Goal: Information Seeking & Learning: Learn about a topic

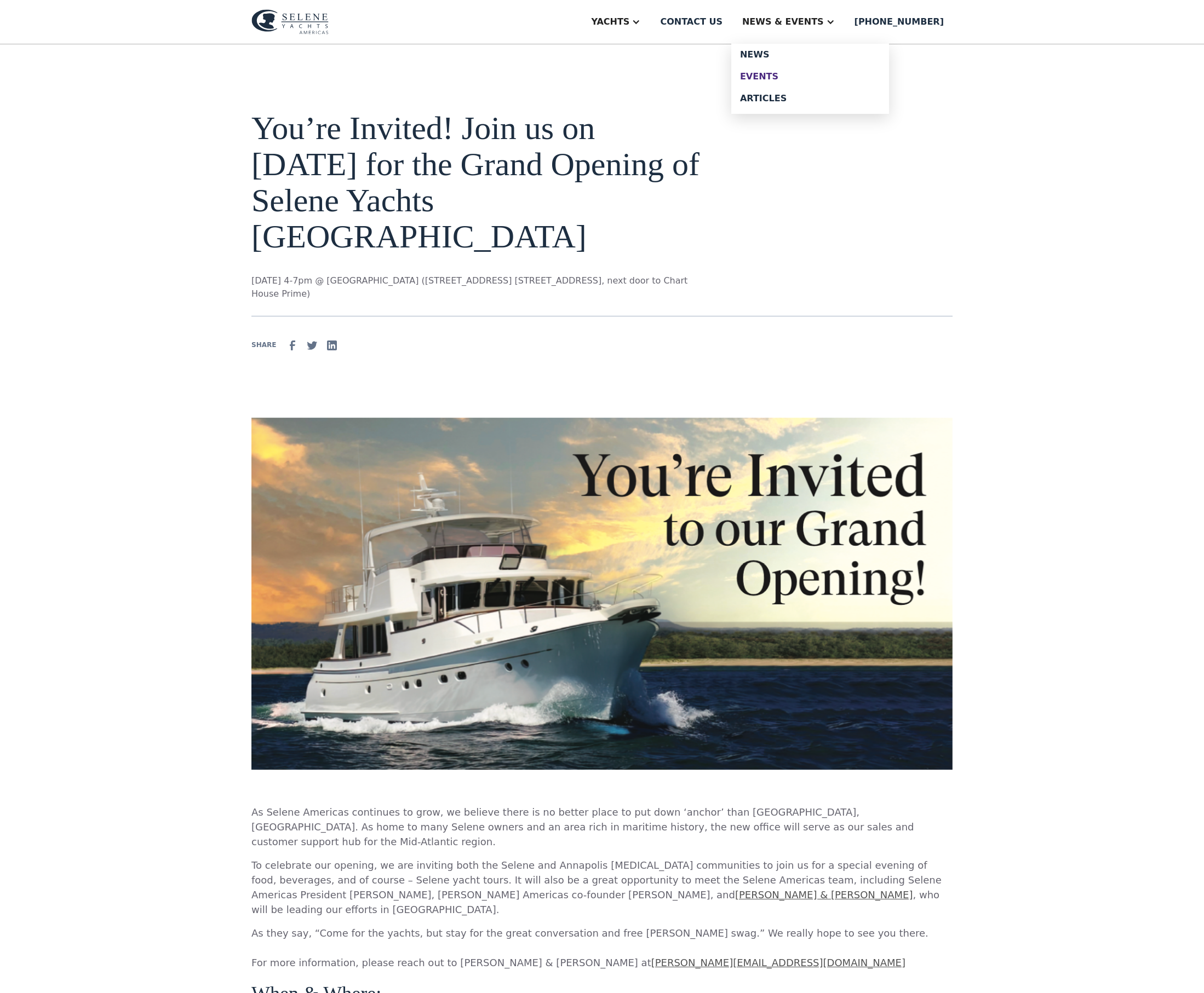
click at [807, 81] on div "Events" at bounding box center [810, 77] width 140 height 9
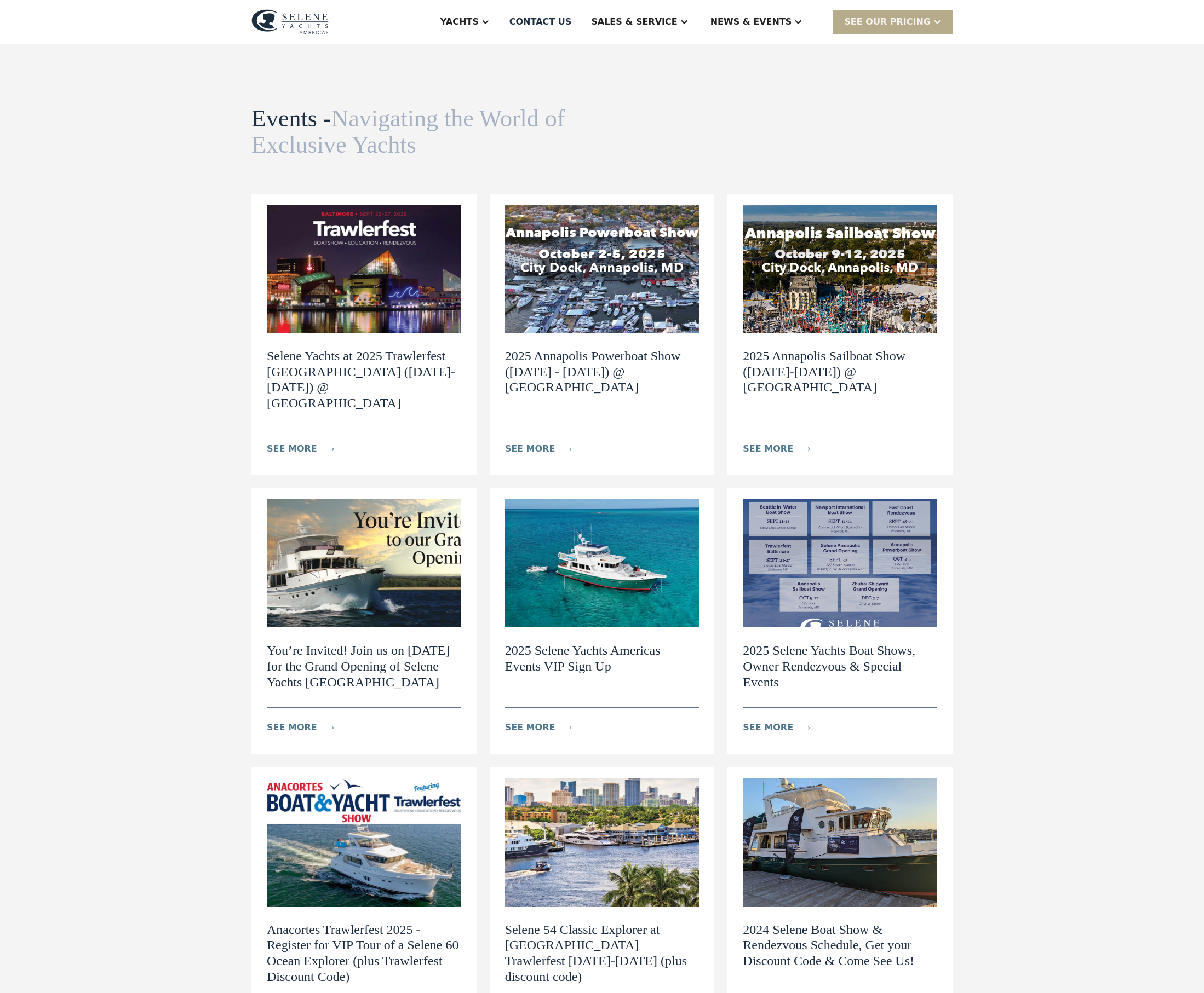
click at [640, 591] on img at bounding box center [602, 563] width 195 height 128
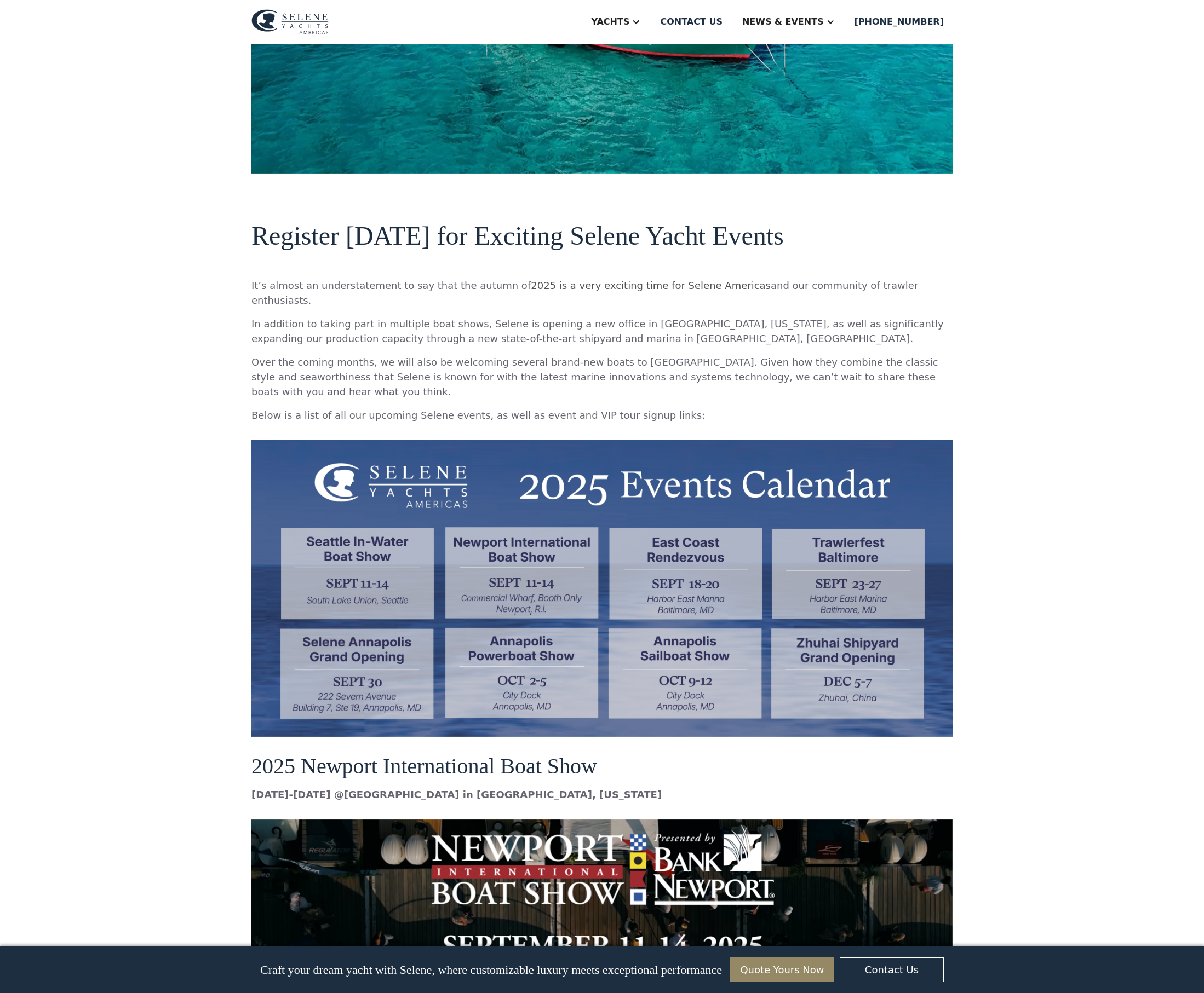
scroll to position [544, 0]
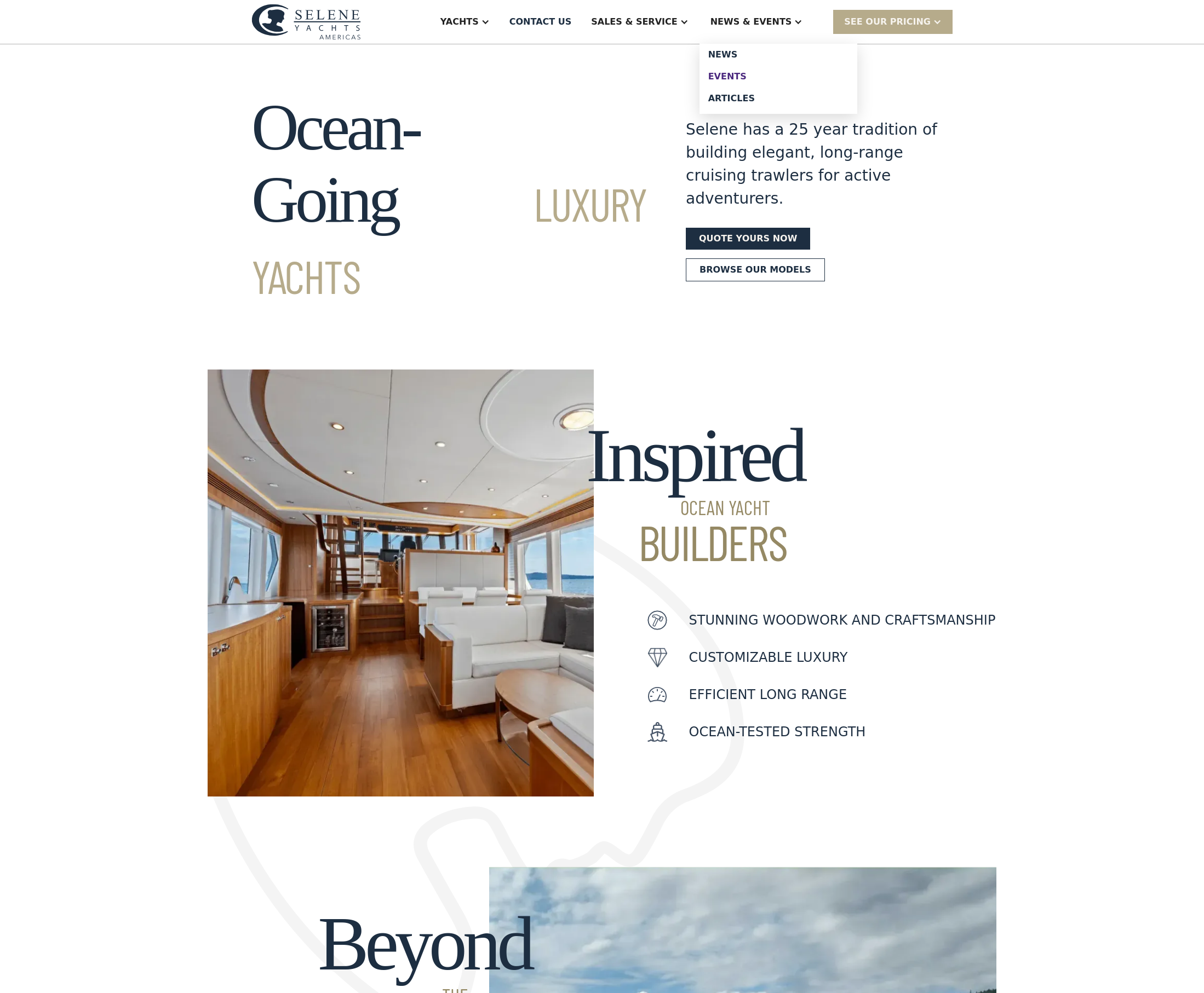
click at [776, 80] on div "Events" at bounding box center [778, 77] width 140 height 9
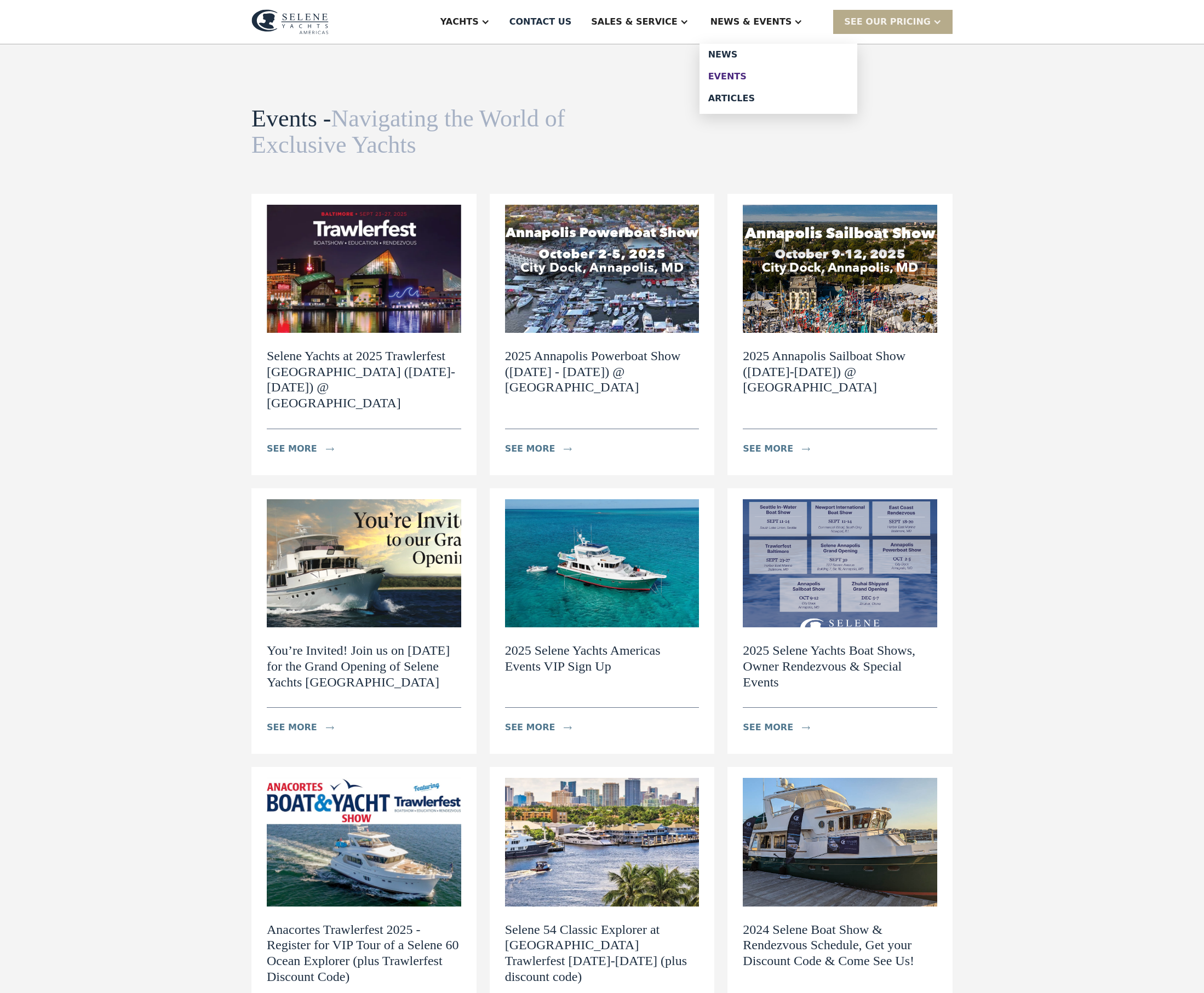
click at [778, 81] on div "Events" at bounding box center [778, 77] width 140 height 9
click at [616, 627] on img at bounding box center [602, 563] width 195 height 128
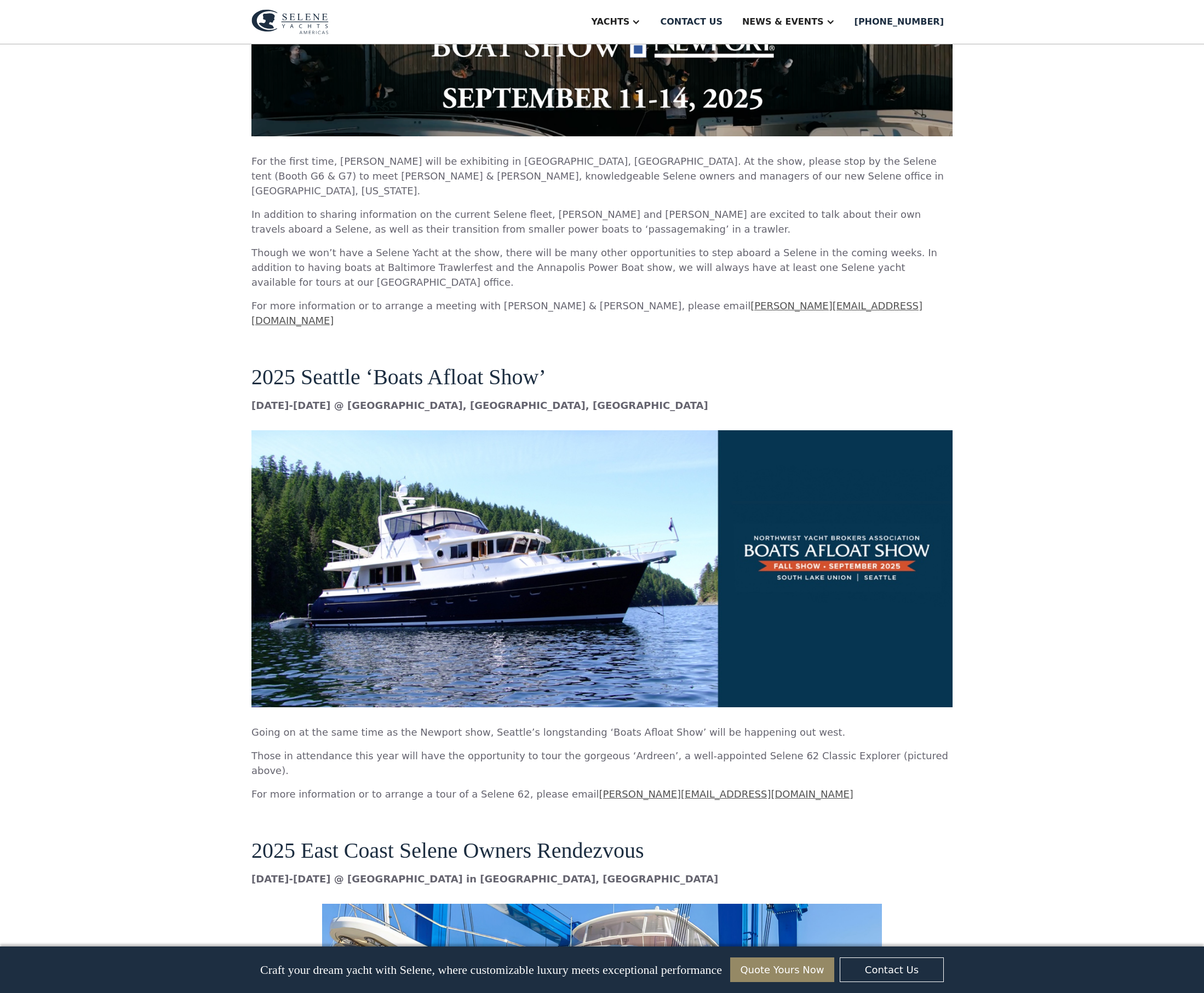
scroll to position [1152, 0]
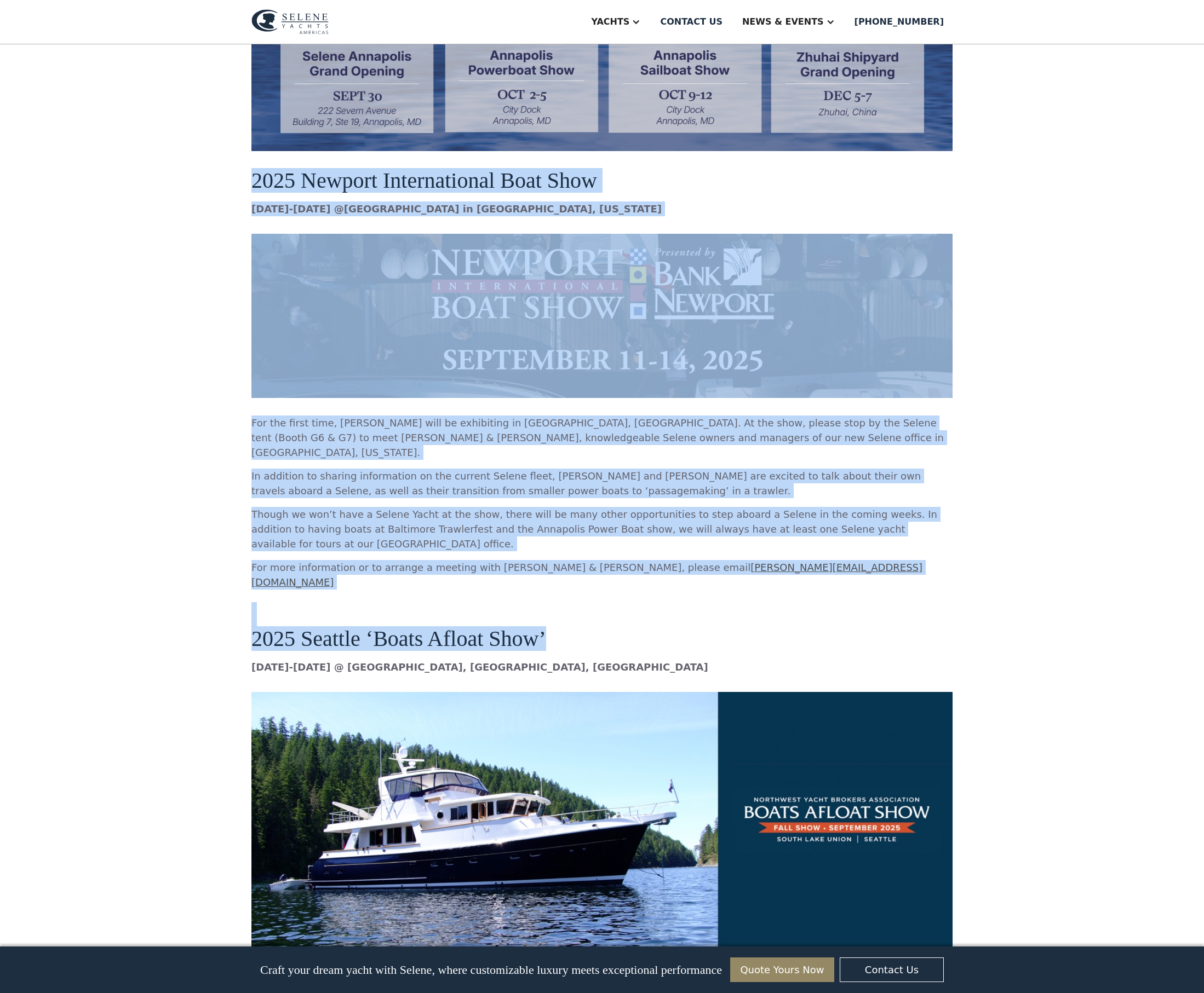
drag, startPoint x: 211, startPoint y: 278, endPoint x: 782, endPoint y: 711, distance: 716.6
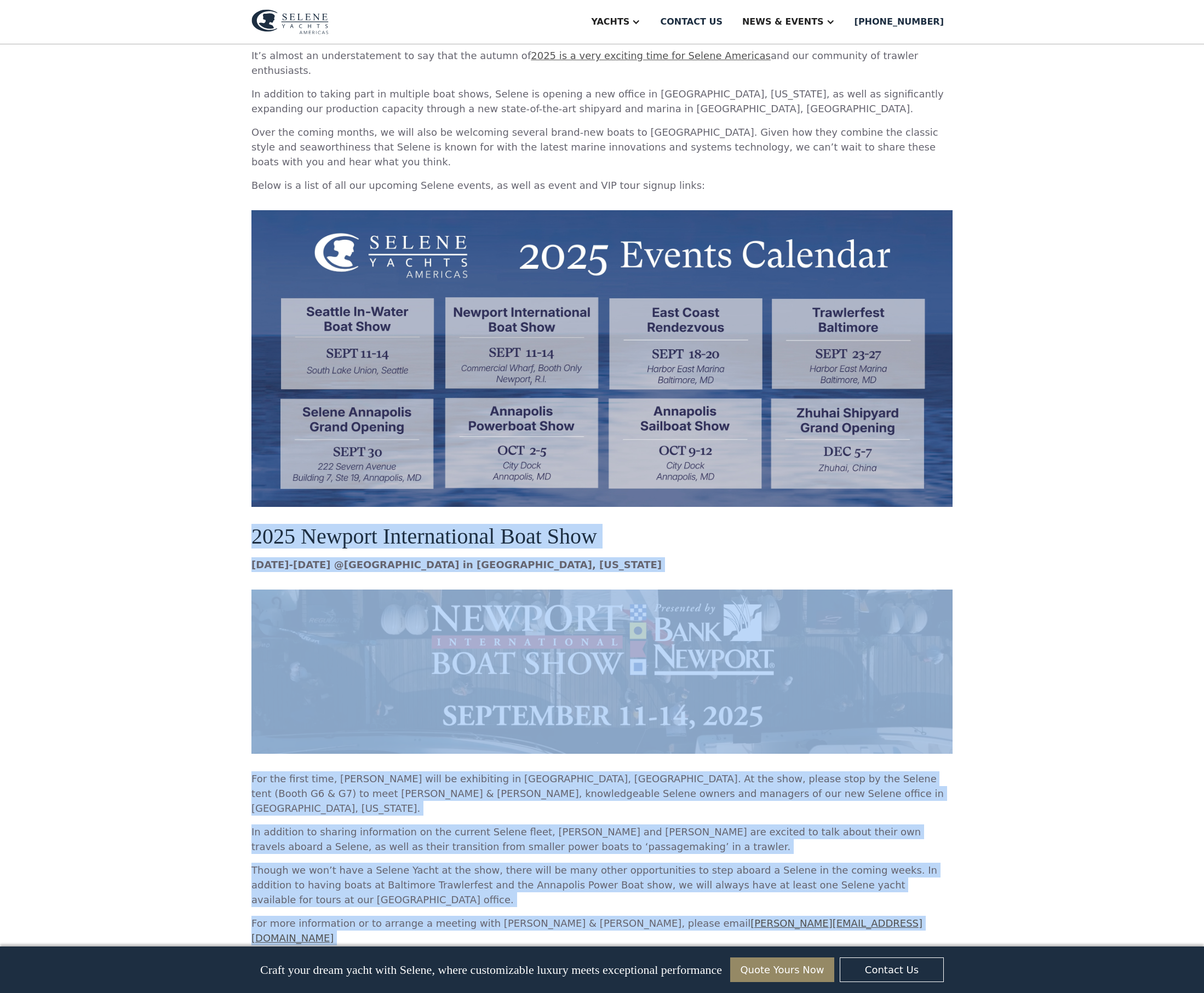
scroll to position [1287, 0]
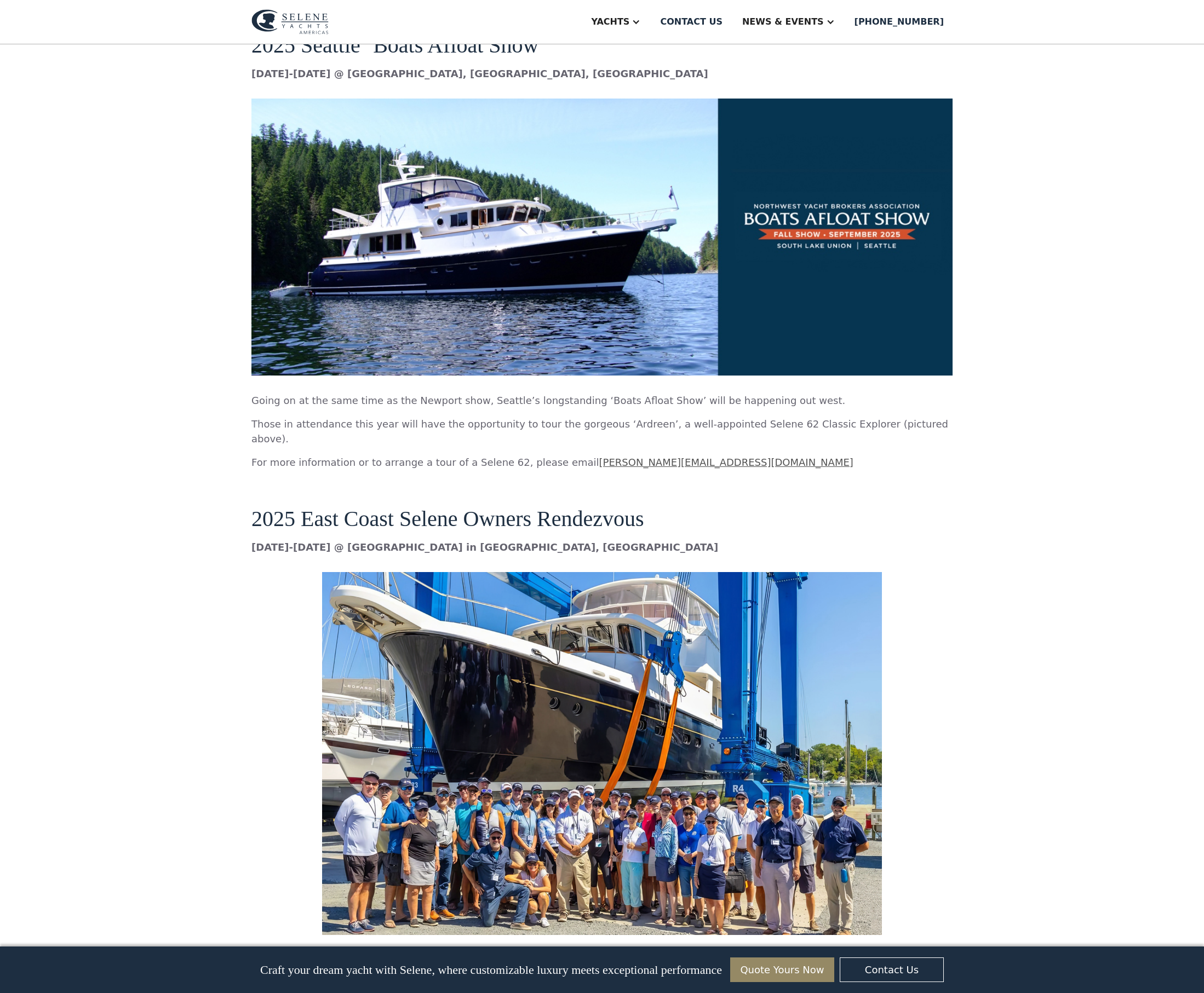
scroll to position [1829, 0]
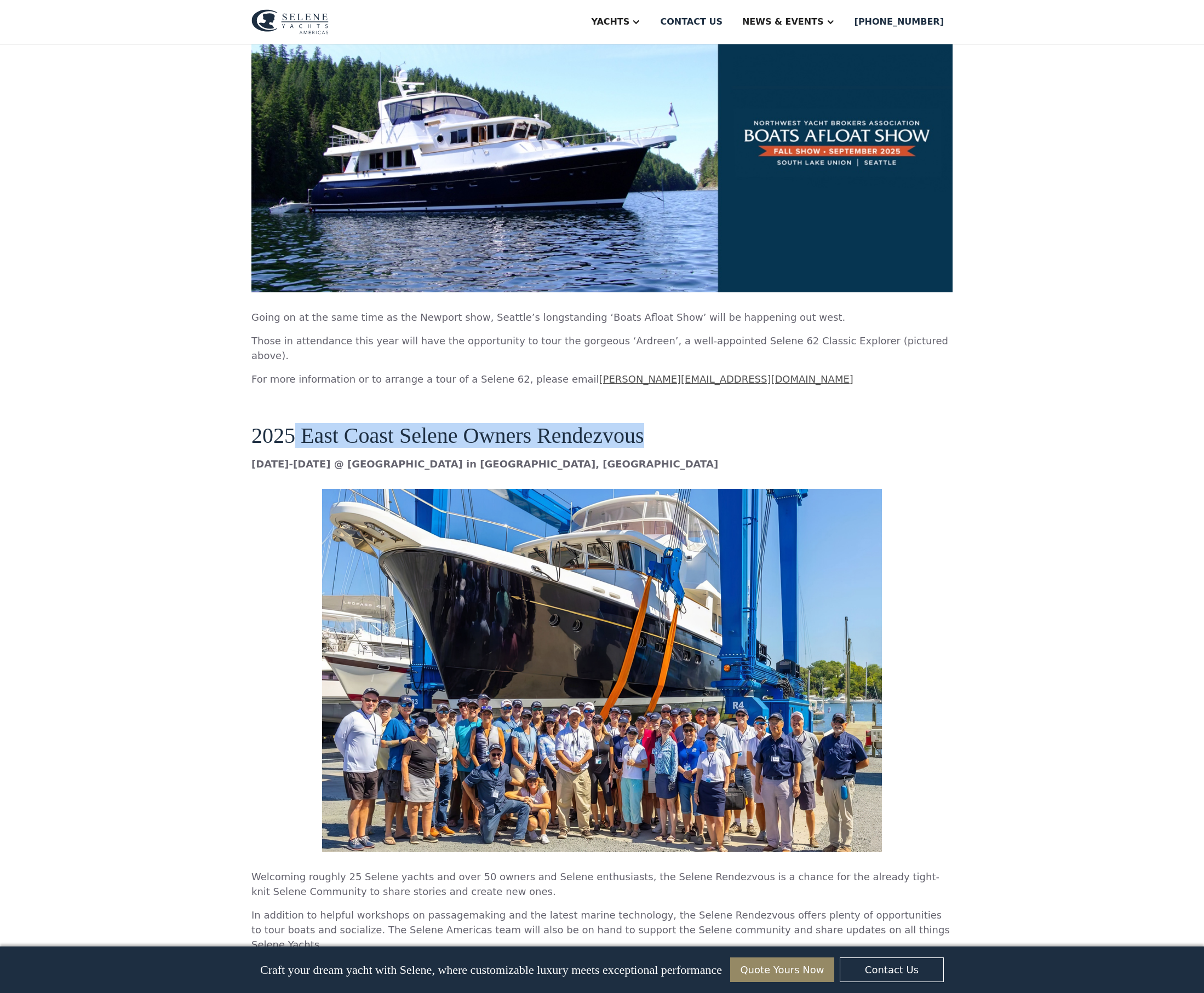
drag, startPoint x: 249, startPoint y: 542, endPoint x: 649, endPoint y: 547, distance: 400.0
click at [649, 448] on h3 "2025 East Coast Selene Owners Rendezvous" at bounding box center [602, 424] width 701 height 48
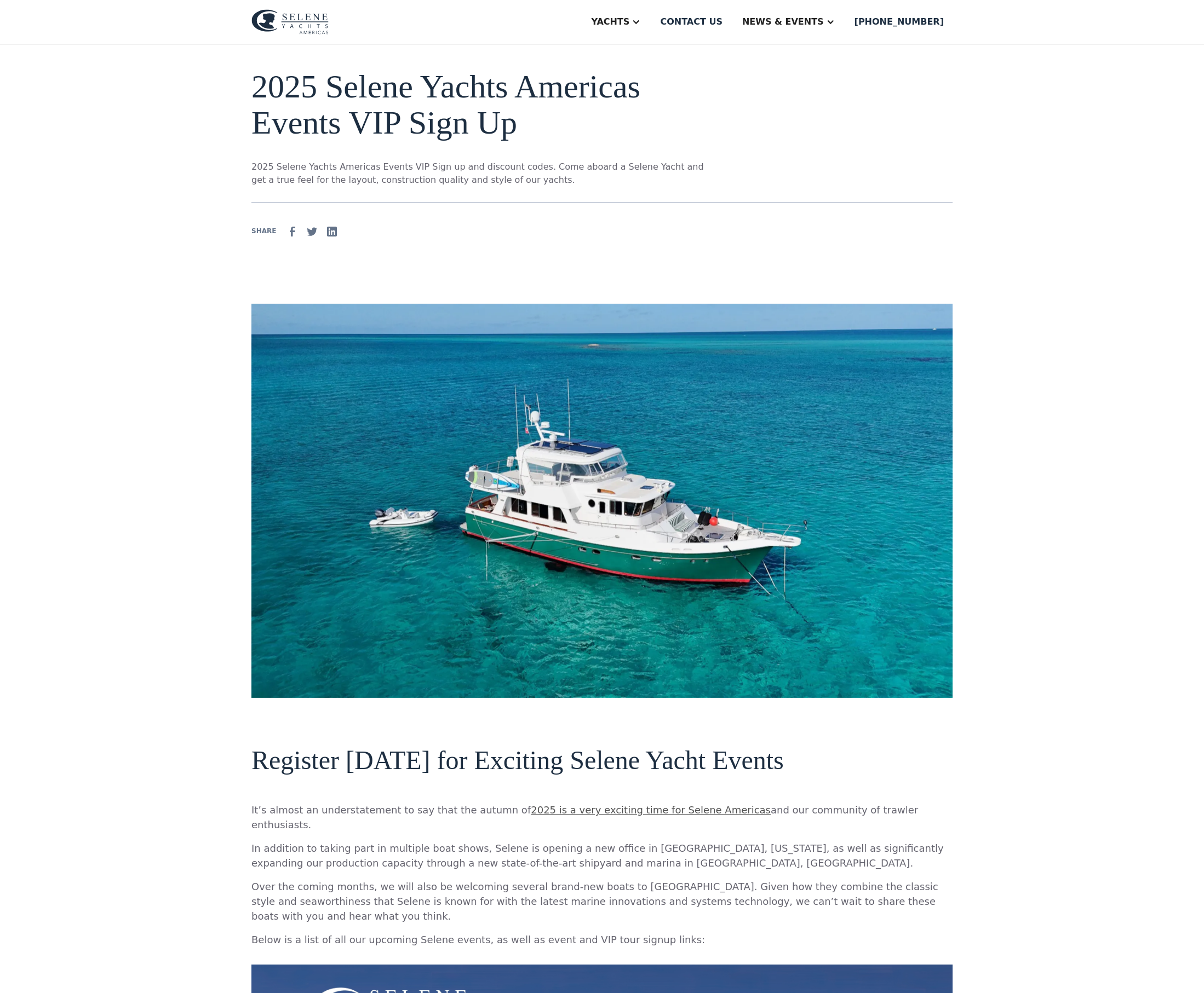
scroll to position [0, 0]
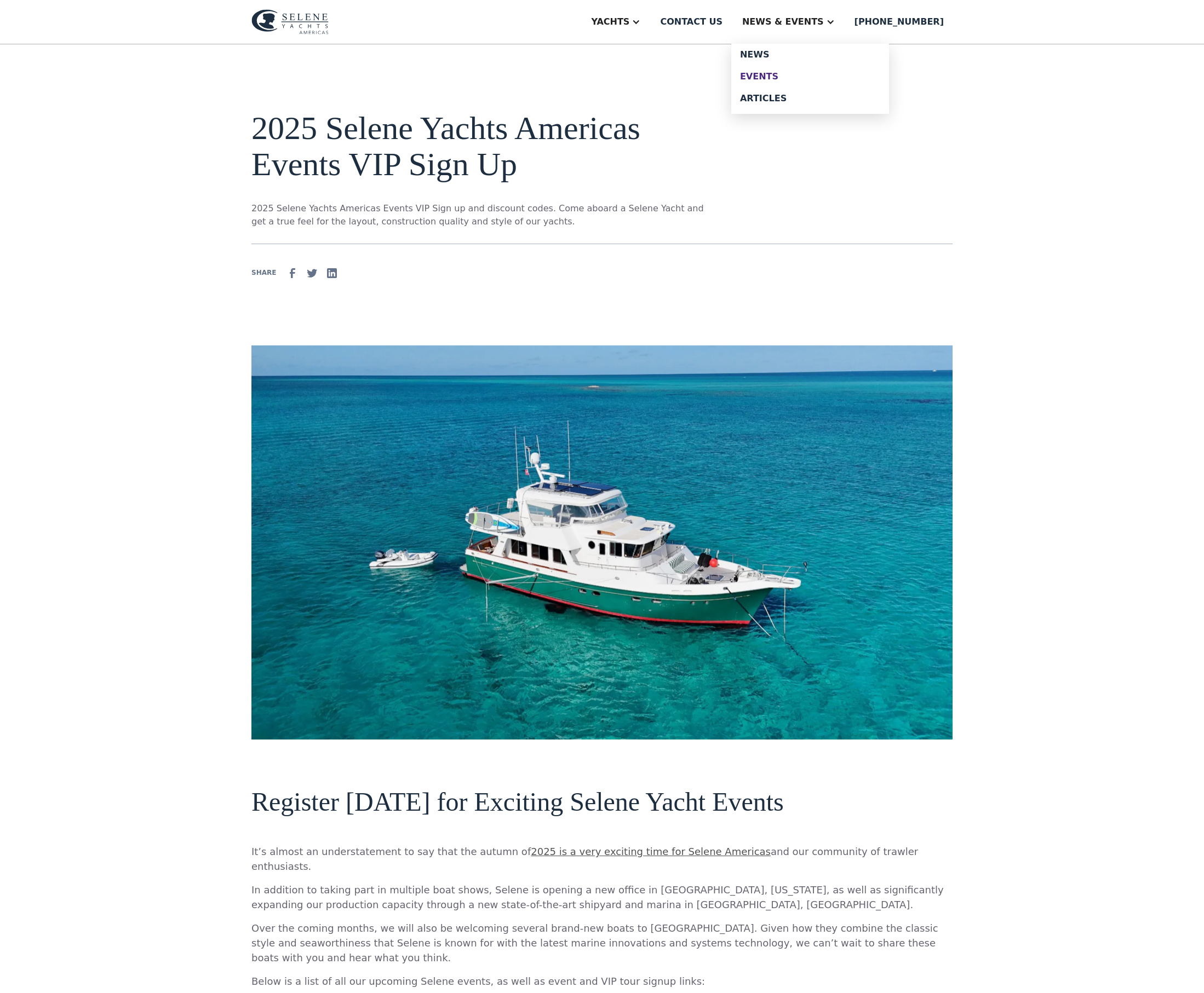
click at [808, 81] on div "Events" at bounding box center [810, 77] width 140 height 9
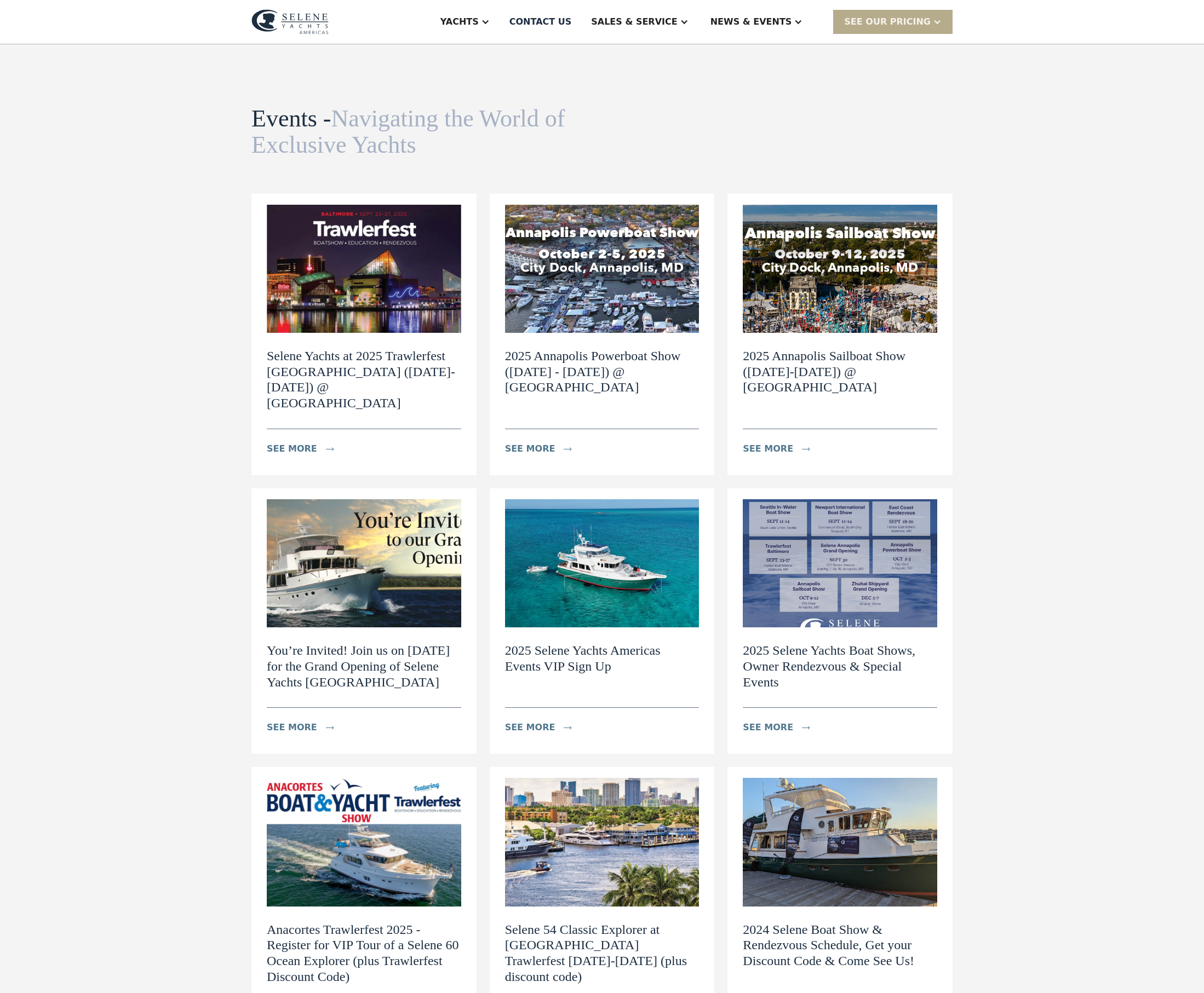
scroll to position [4, 0]
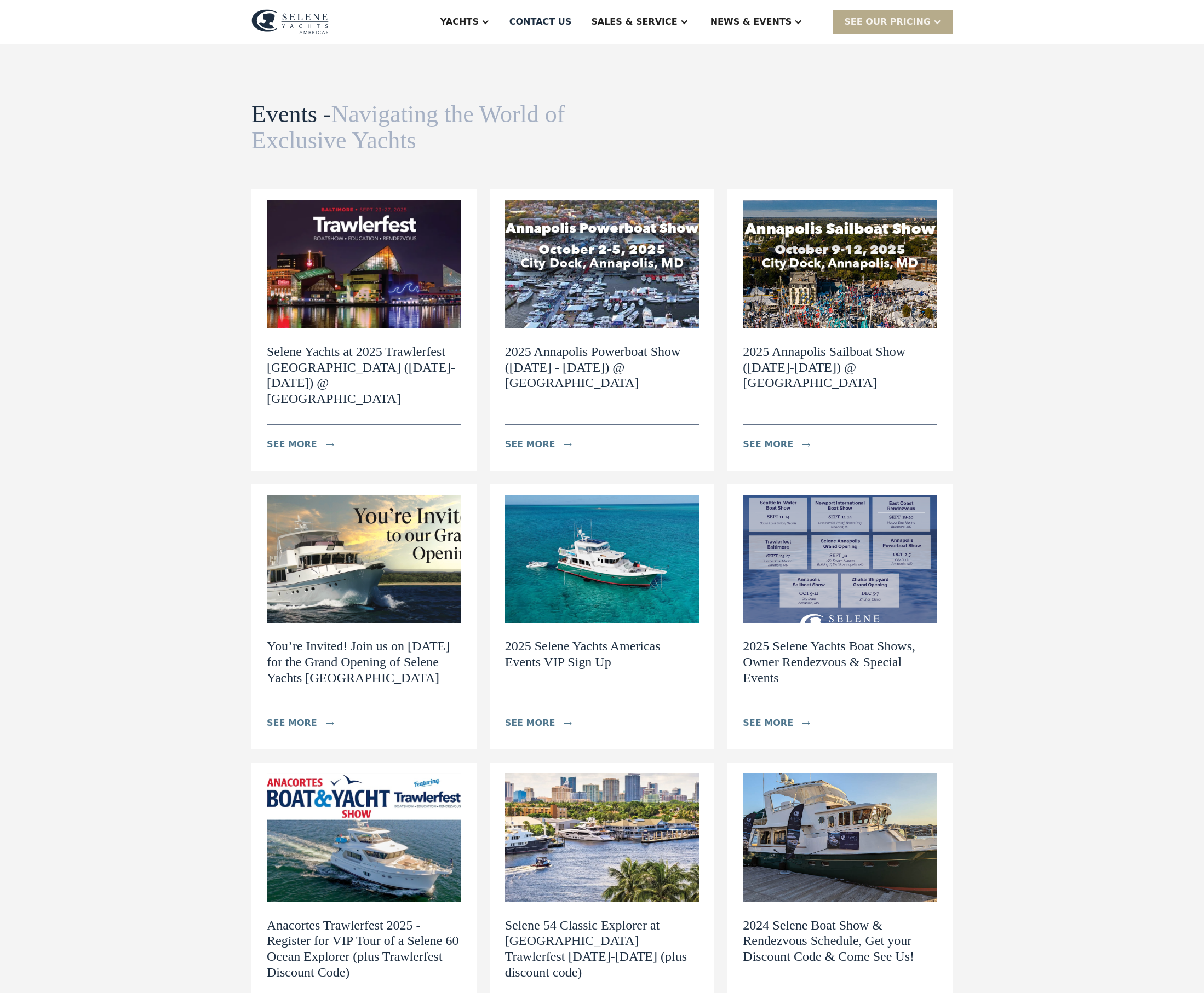
click at [838, 601] on img at bounding box center [840, 559] width 195 height 128
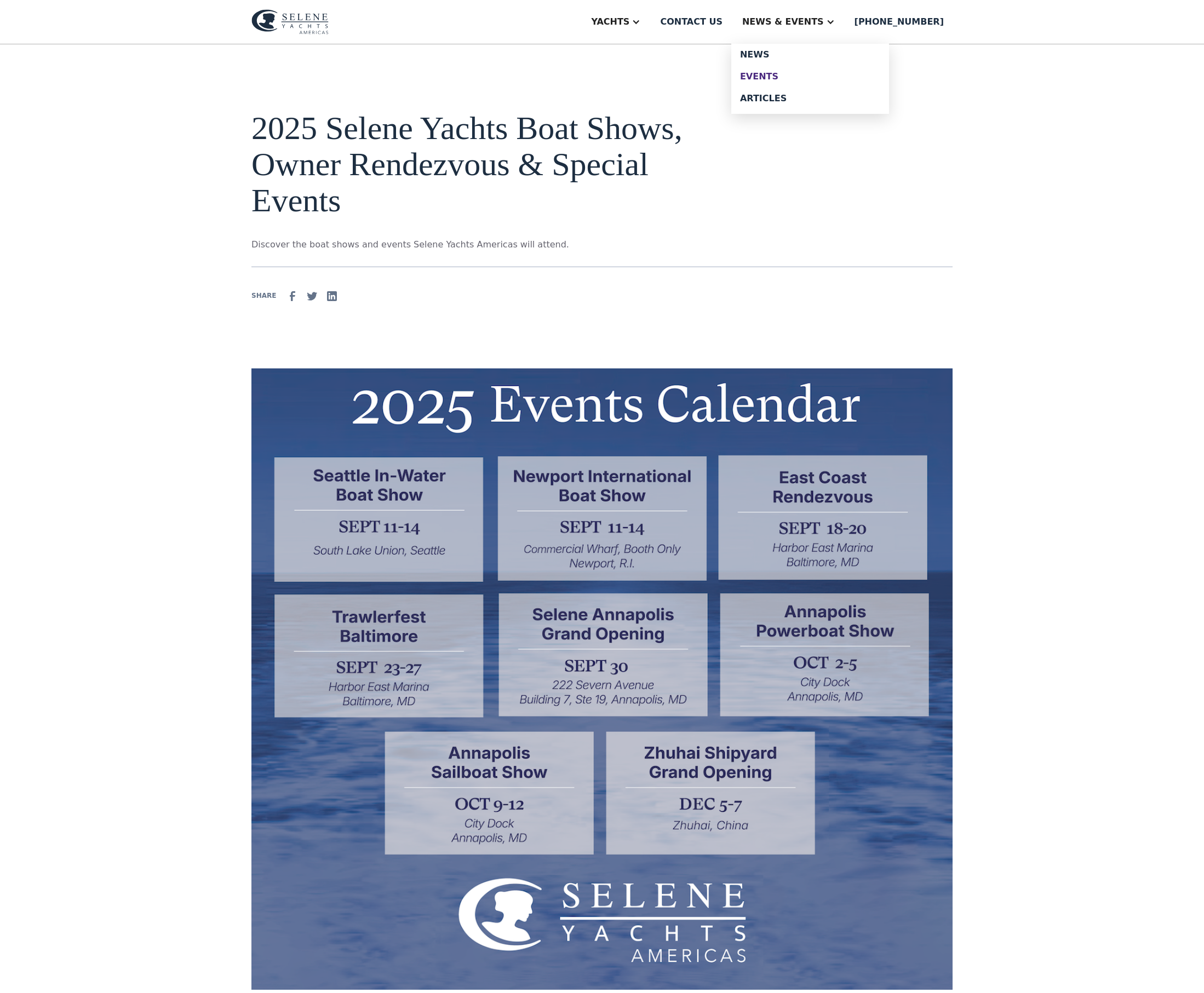
click at [805, 81] on div "Events" at bounding box center [810, 77] width 140 height 9
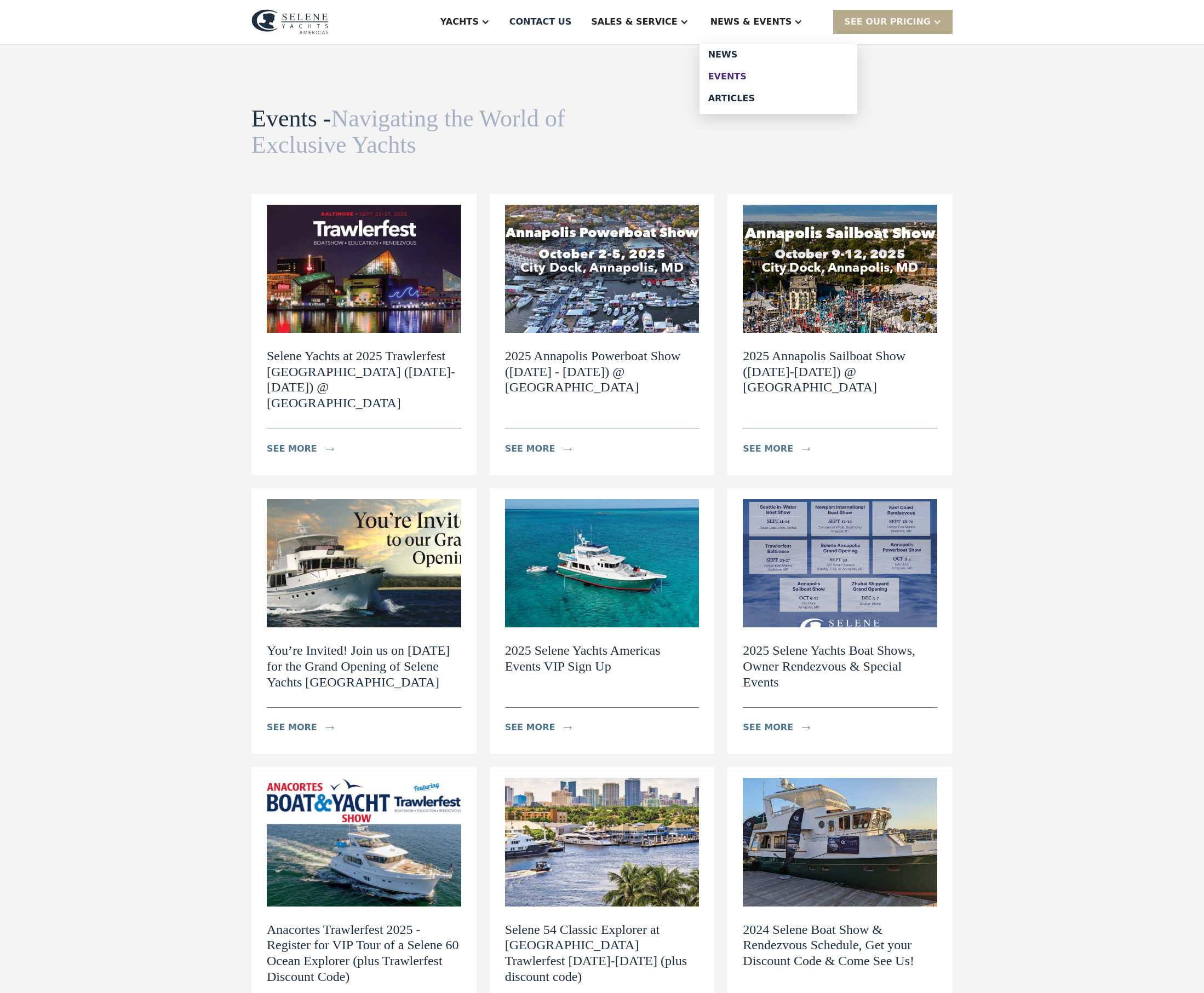
click at [778, 81] on div "Events" at bounding box center [778, 77] width 140 height 9
